Goal: Entertainment & Leisure: Consume media (video, audio)

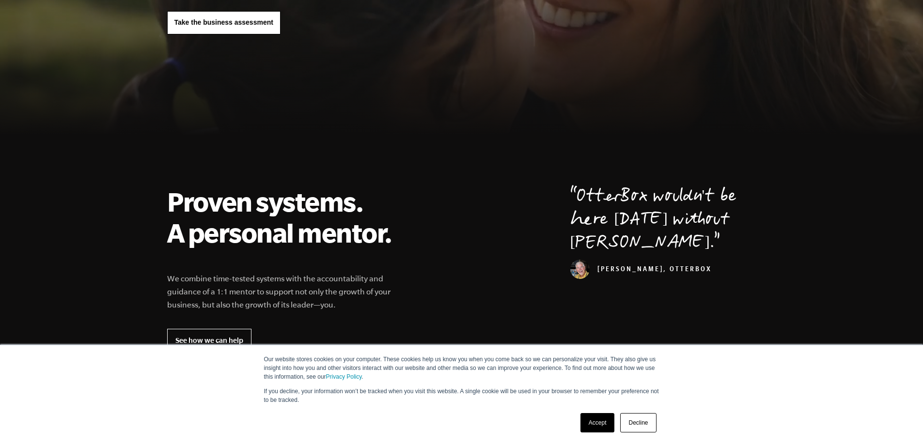
scroll to position [97, 0]
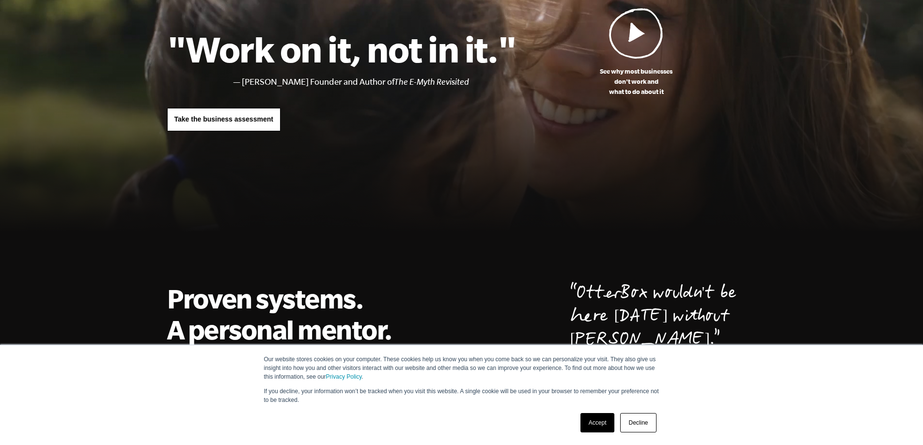
click at [600, 425] on link "Accept" at bounding box center [597, 422] width 34 height 19
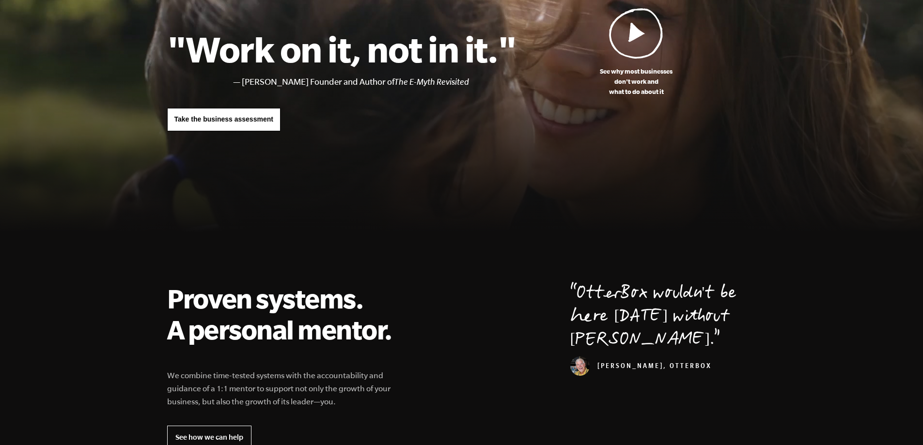
click at [634, 31] on img at bounding box center [636, 33] width 54 height 51
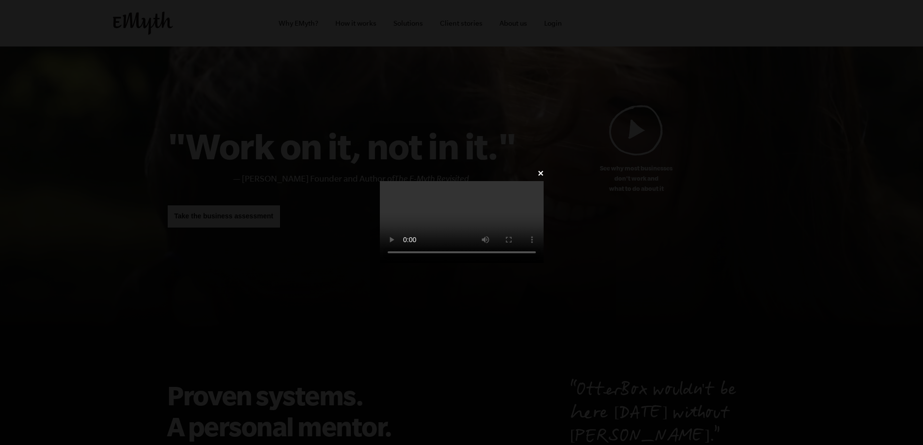
click at [390, 201] on video at bounding box center [462, 222] width 164 height 82
click at [453, 193] on video at bounding box center [462, 222] width 164 height 82
